Goal: Task Accomplishment & Management: Use online tool/utility

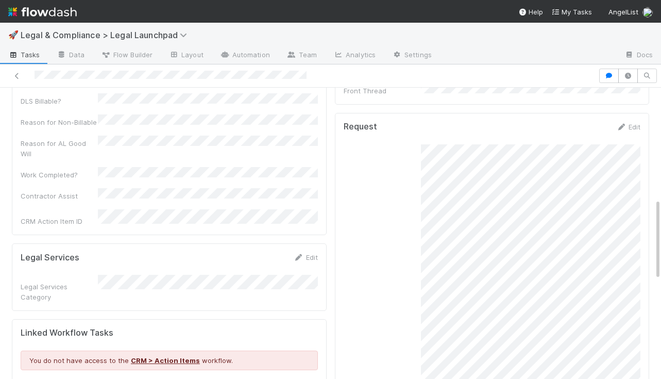
scroll to position [318, 0]
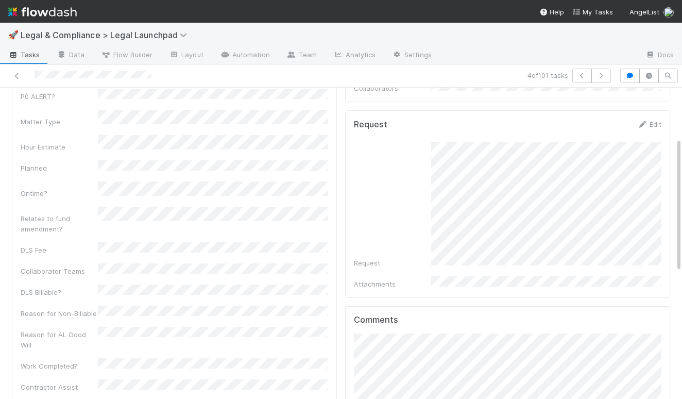
scroll to position [116, 0]
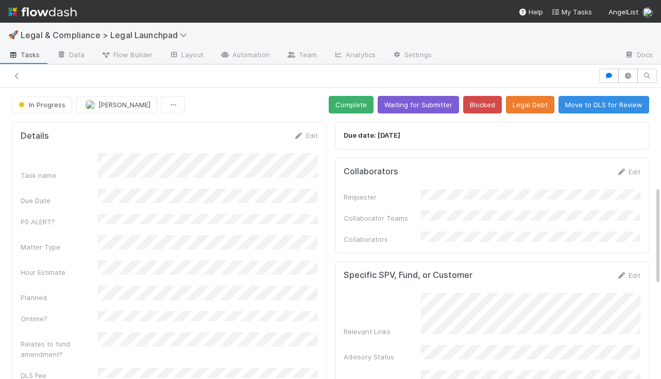
scroll to position [290, 0]
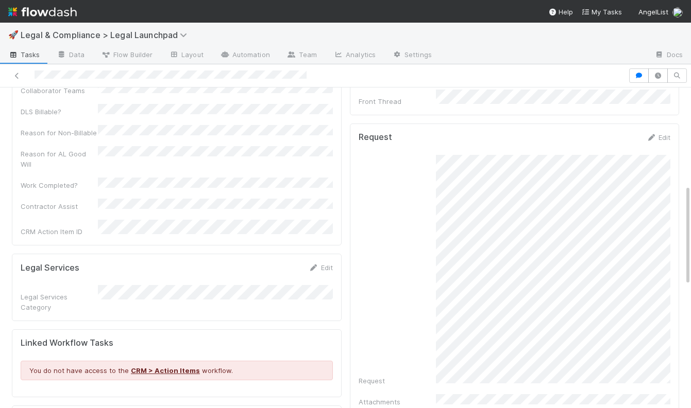
scroll to position [310, 0]
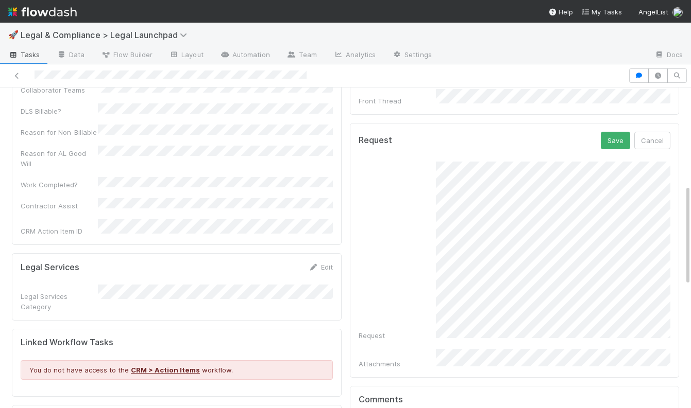
click at [373, 232] on div "Request" at bounding box center [515, 251] width 312 height 179
click at [390, 242] on div "Request" at bounding box center [515, 251] width 312 height 179
click at [622, 132] on button "Save" at bounding box center [615, 141] width 29 height 18
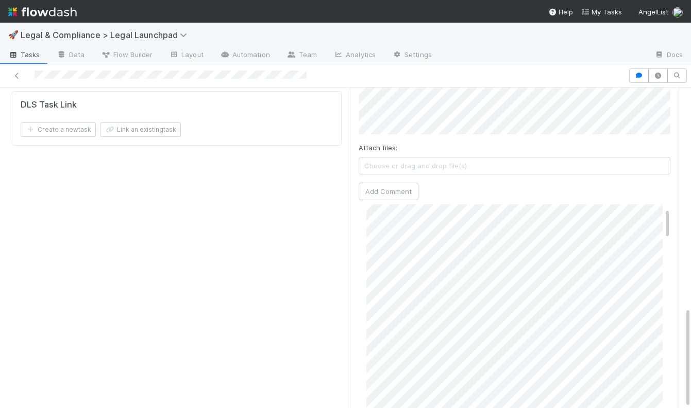
scroll to position [0, 0]
click at [493, 158] on span "Choose or drag and drop file(s)" at bounding box center [514, 166] width 311 height 16
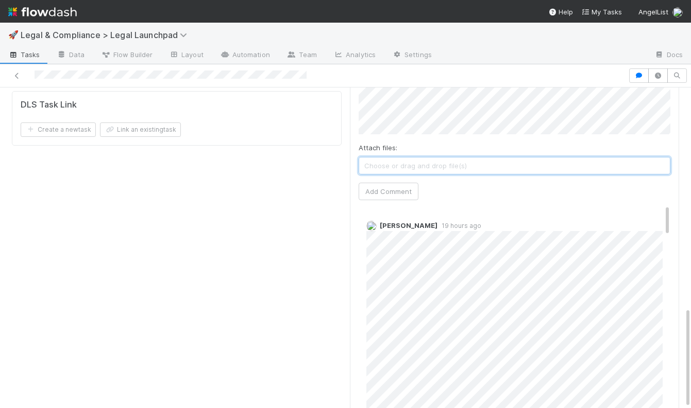
click at [504, 158] on span "Choose or drag and drop file(s)" at bounding box center [514, 166] width 311 height 16
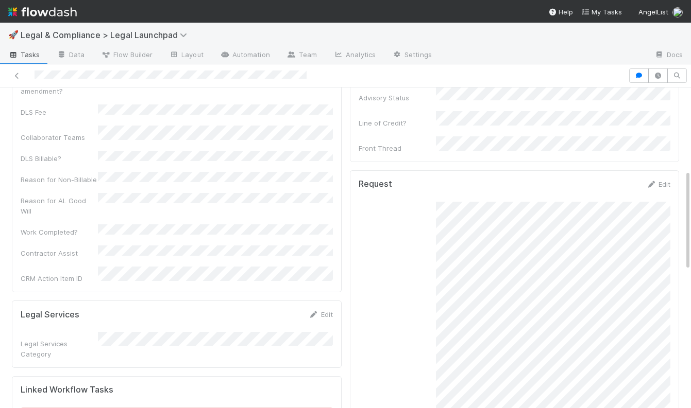
scroll to position [264, 0]
click at [394, 264] on div "Request" at bounding box center [515, 297] width 312 height 179
click at [624, 178] on button "Save" at bounding box center [615, 187] width 29 height 18
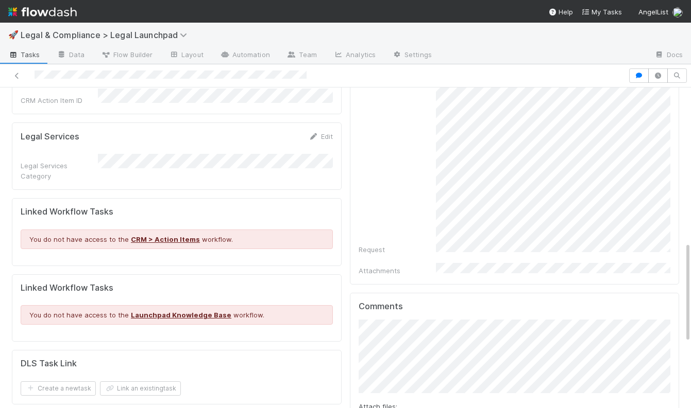
scroll to position [522, 0]
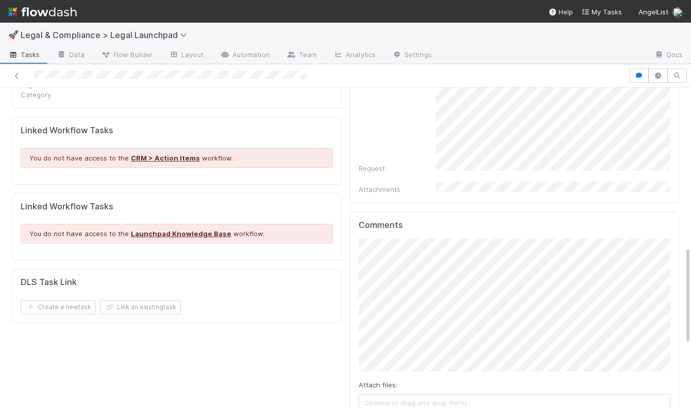
click at [624, 378] on div "Attach files: Choose or drag and drop file(s) Add Comment" at bounding box center [515, 354] width 312 height 230
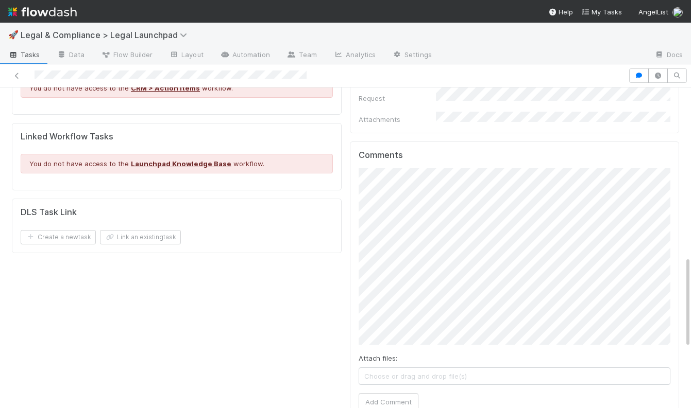
scroll to position [597, 0]
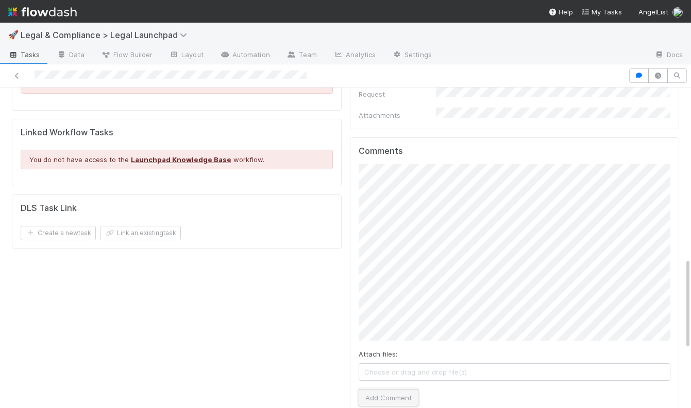
click at [391, 378] on button "Add Comment" at bounding box center [389, 398] width 60 height 18
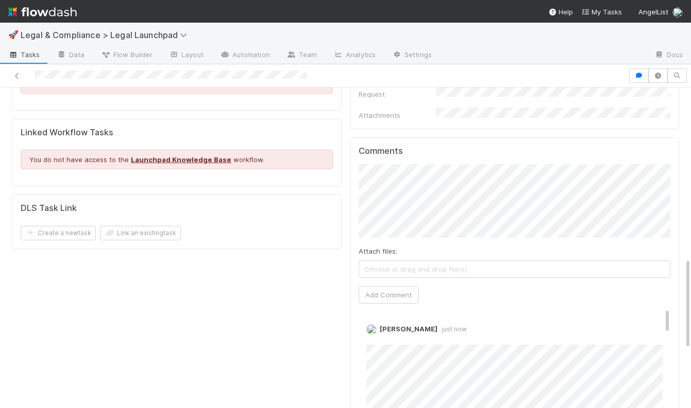
click at [270, 223] on div "Details Edit Task name Due Date P0 ALERT? Matter Type Hour Estimate Planned Ont…" at bounding box center [177, 28] width 338 height 1014
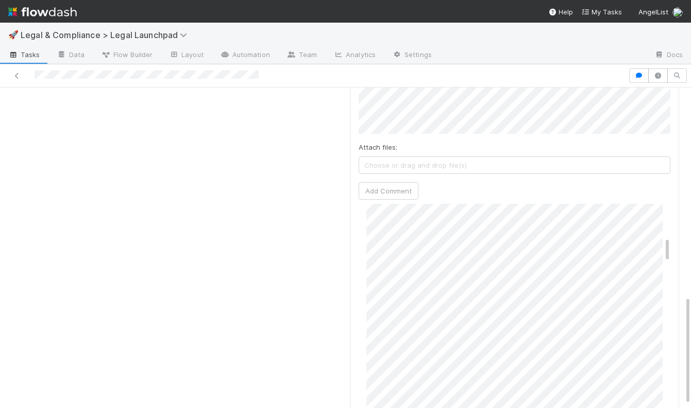
scroll to position [263, 0]
